Goal: Task Accomplishment & Management: Complete application form

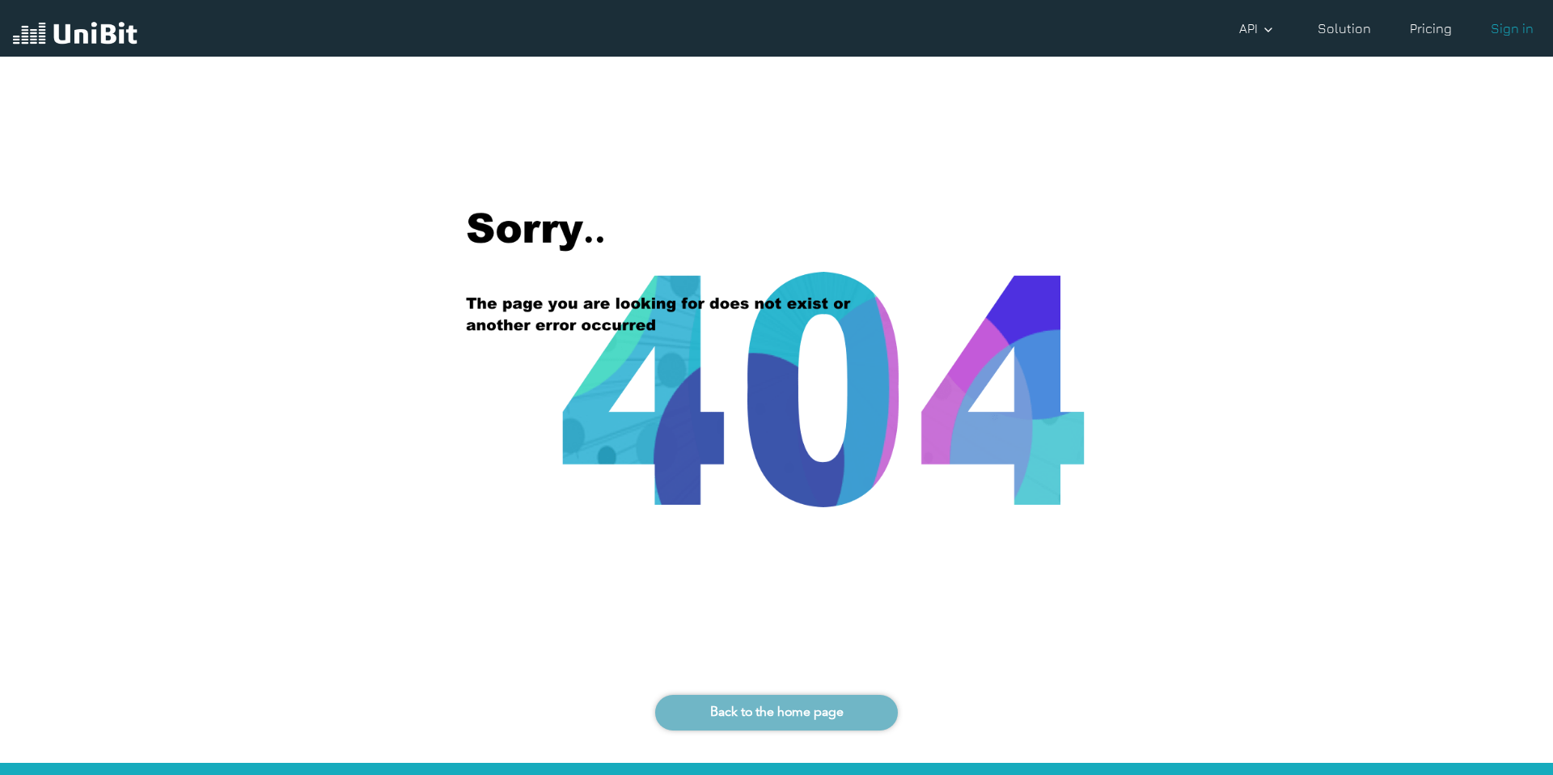
click at [757, 703] on div "Back to the home page" at bounding box center [776, 713] width 243 height 36
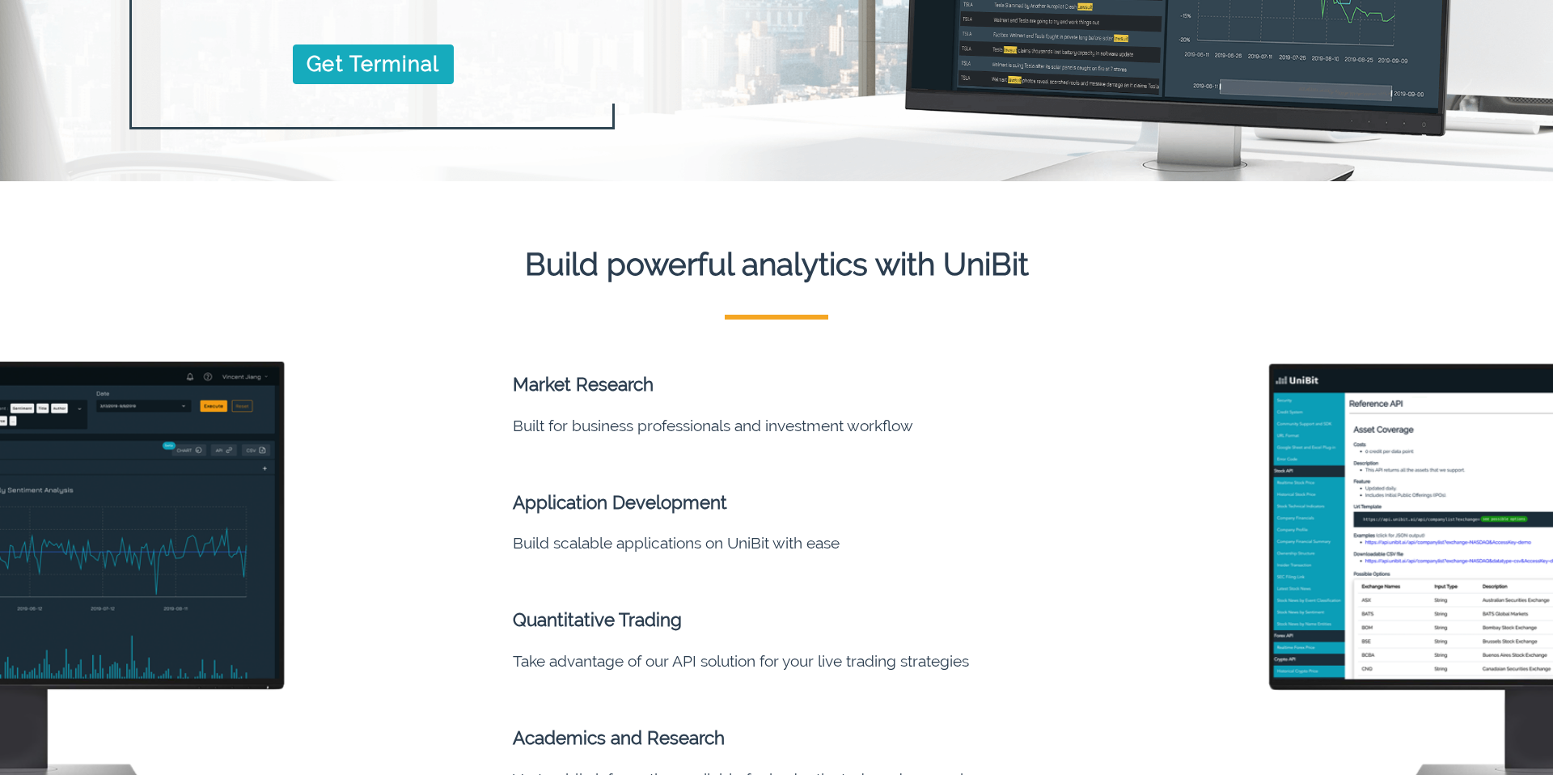
scroll to position [374, 0]
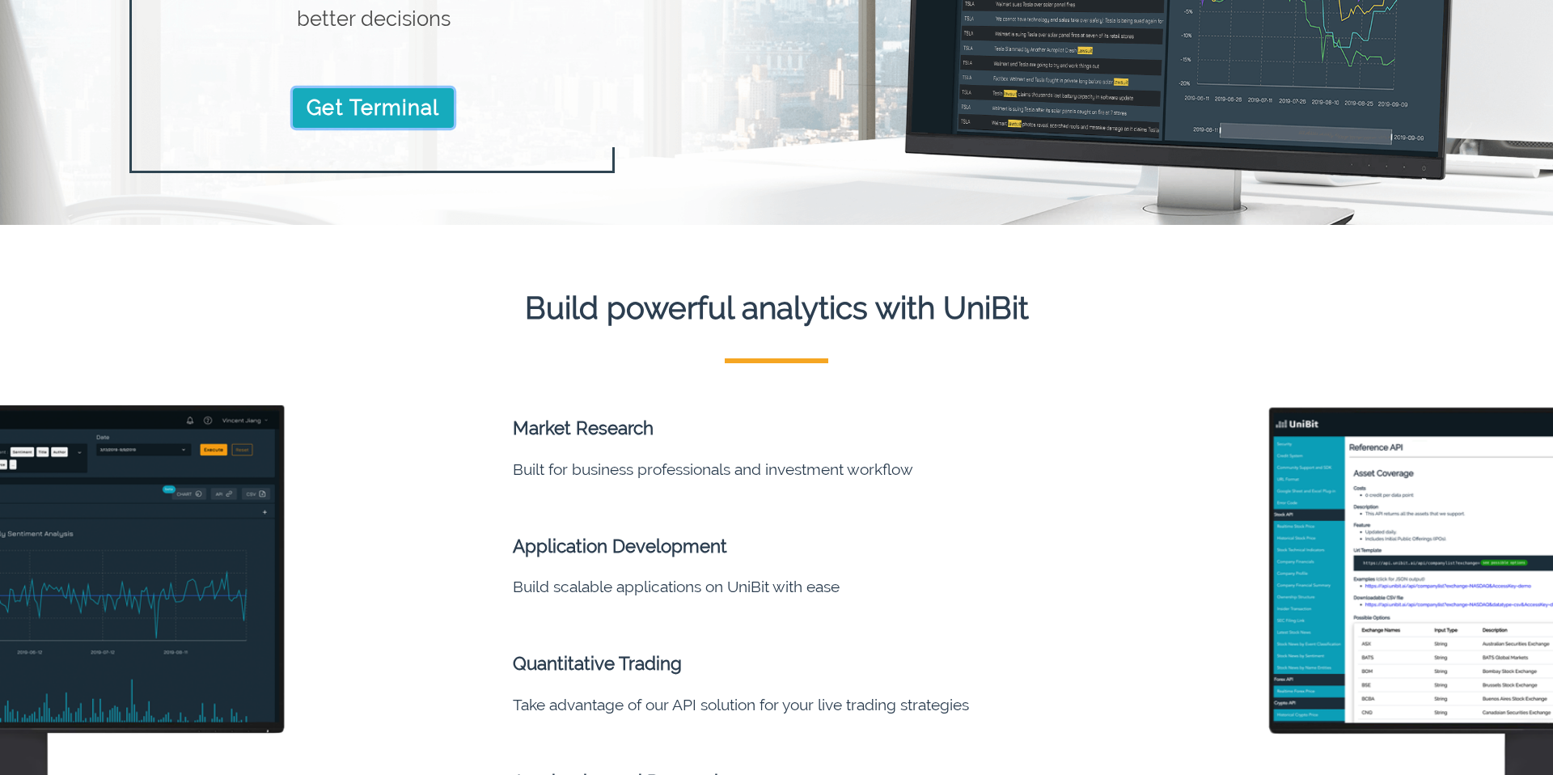
click at [386, 104] on link "Get Terminal" at bounding box center [373, 107] width 160 height 39
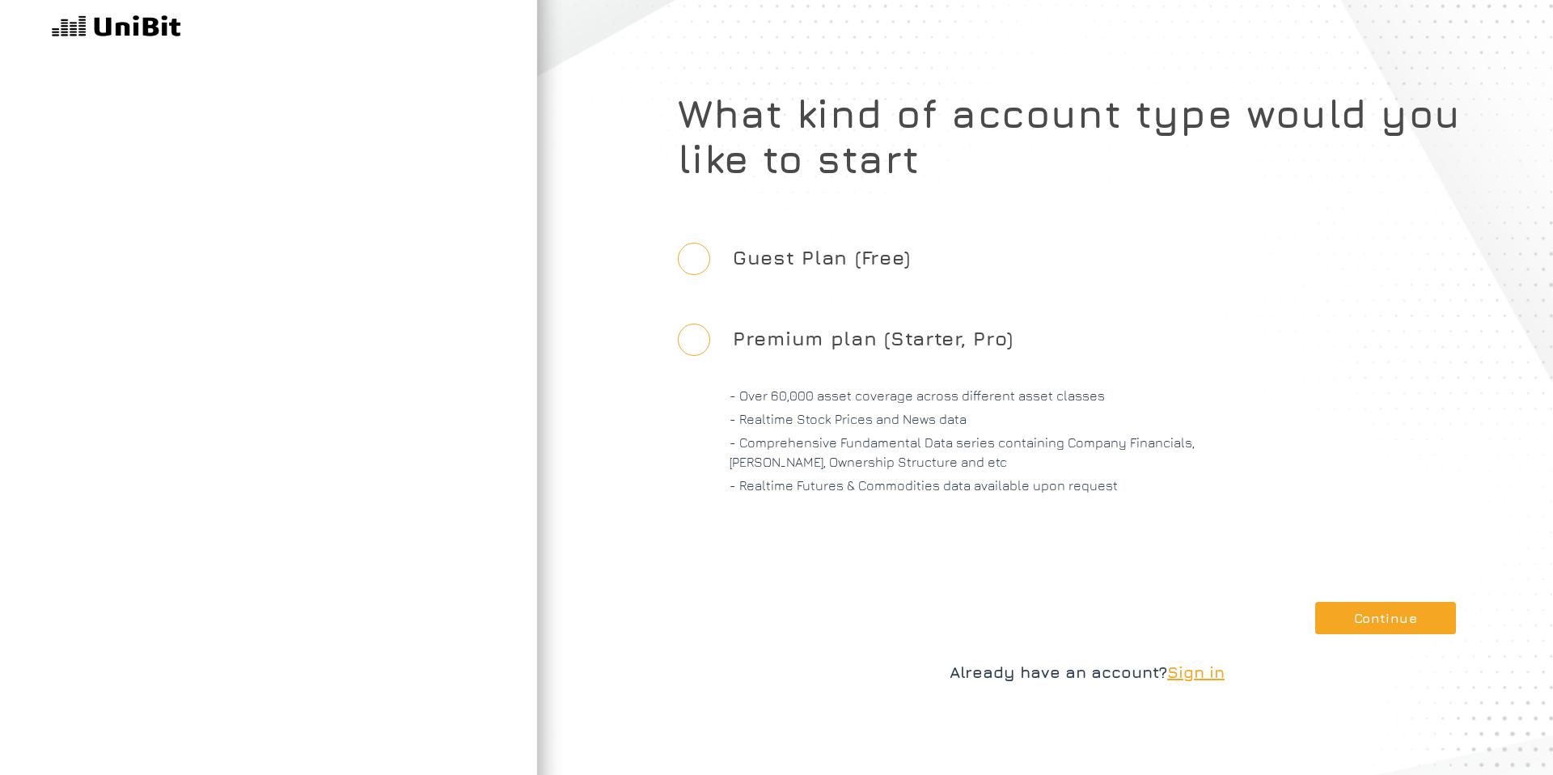
click at [825, 263] on label "Guest Plan (Free)" at bounding box center [822, 257] width 204 height 74
click at [710, 263] on input "Guest Plan (Free)" at bounding box center [694, 259] width 32 height 32
radio input "true"
click at [1390, 627] on button "Continue" at bounding box center [1385, 618] width 141 height 32
